Goal: Transaction & Acquisition: Purchase product/service

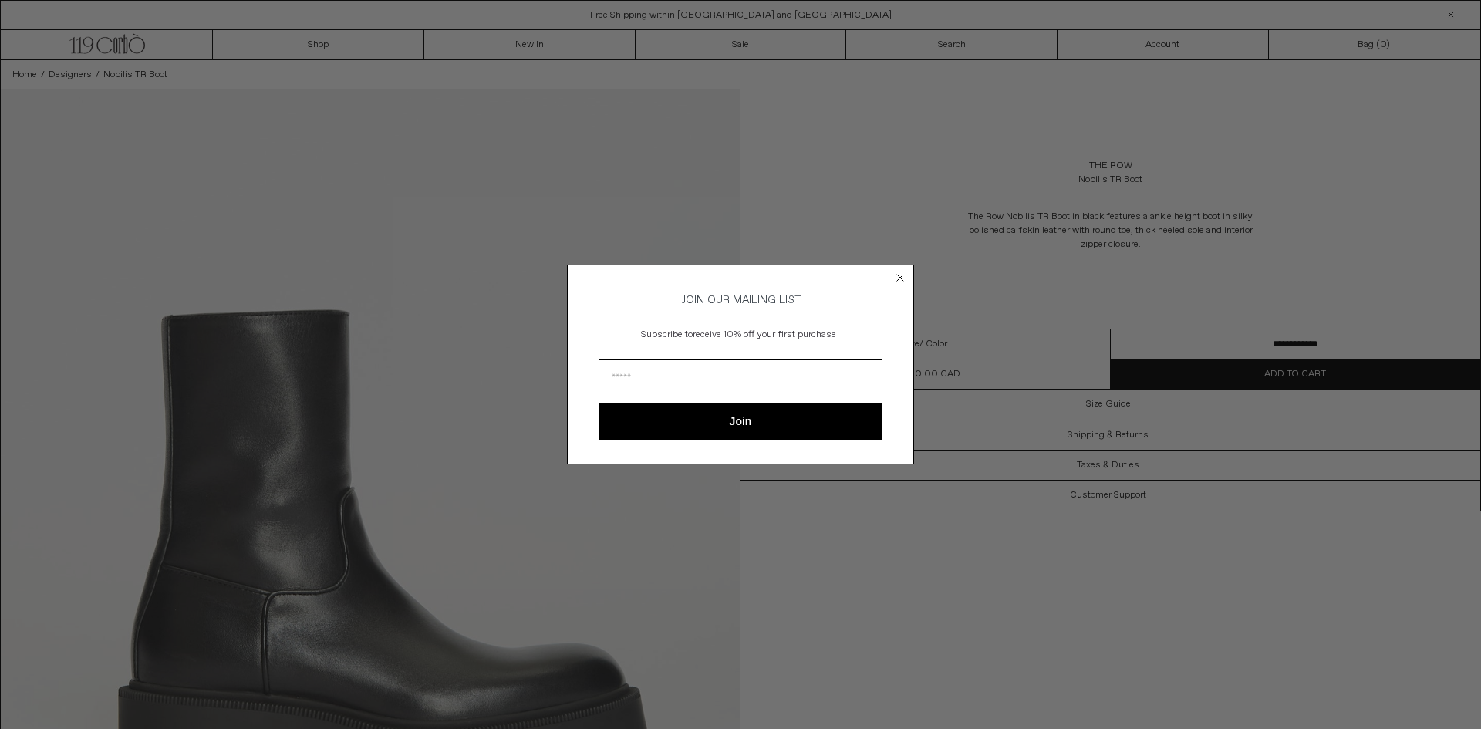
click at [896, 275] on circle "Close dialog" at bounding box center [900, 278] width 15 height 15
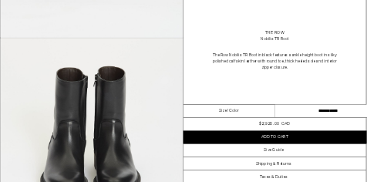
scroll to position [589, 0]
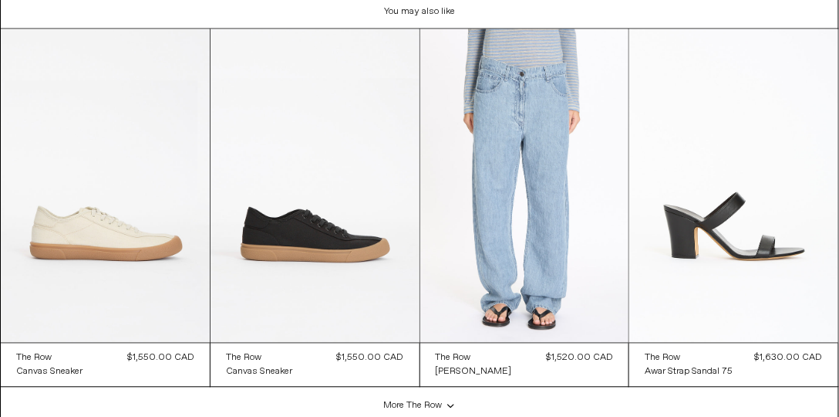
scroll to position [704, 0]
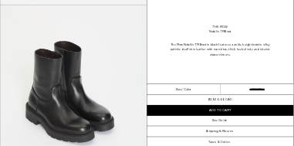
scroll to position [1480, 0]
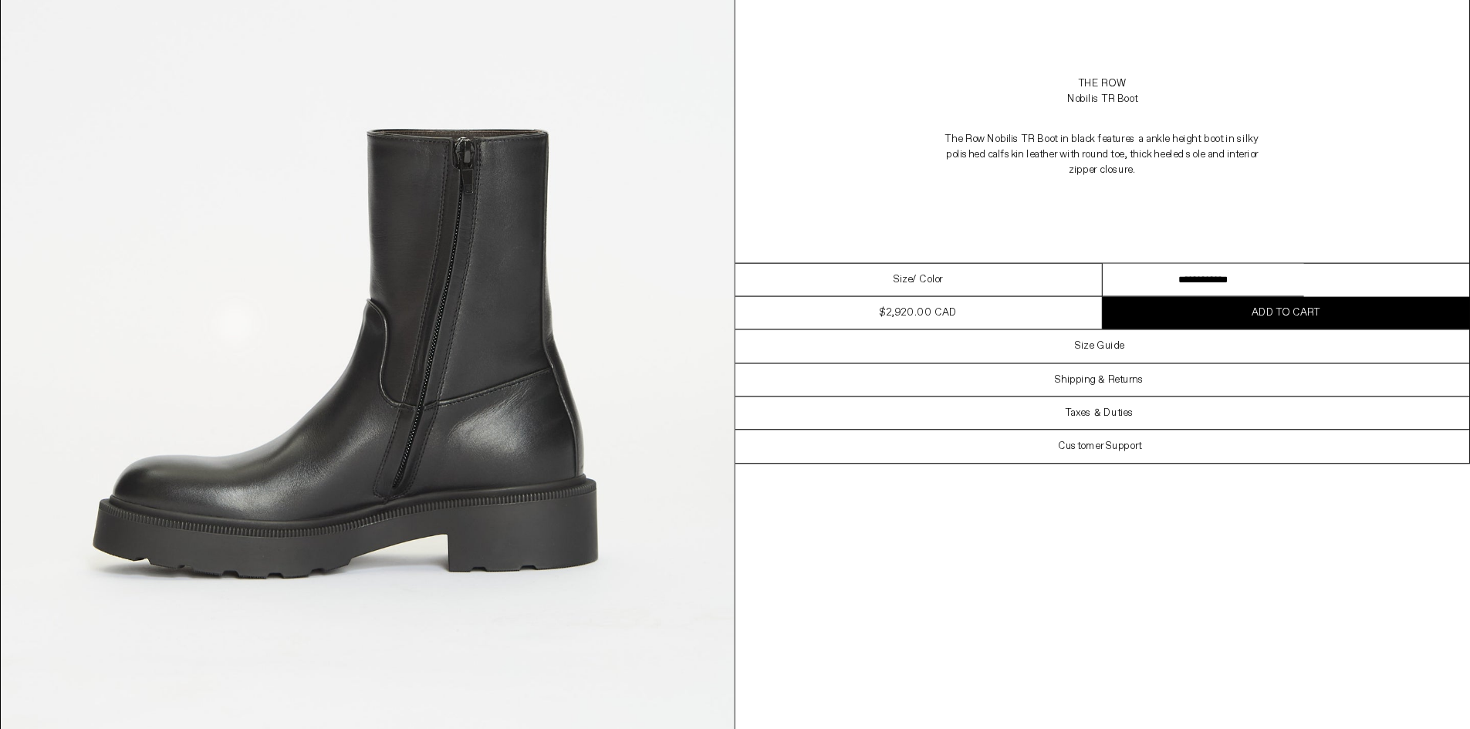
scroll to position [1842, 0]
